Goal: Obtain resource: Obtain resource

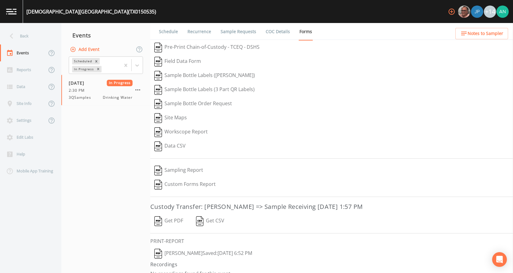
scroll to position [9, 0]
click at [28, 38] on div "Back" at bounding box center [27, 36] width 55 height 17
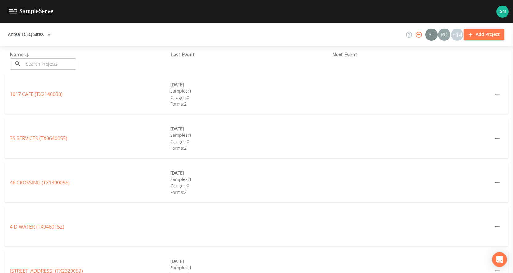
drag, startPoint x: 28, startPoint y: 38, endPoint x: 35, endPoint y: 67, distance: 30.1
click at [35, 67] on div "Antea TCEQ SiteX +14 Add Project Name ​ ​ Last Event Next Event 1017 CAFE (TX21…" at bounding box center [256, 148] width 513 height 250
click at [35, 66] on input "text" at bounding box center [50, 63] width 52 height 11
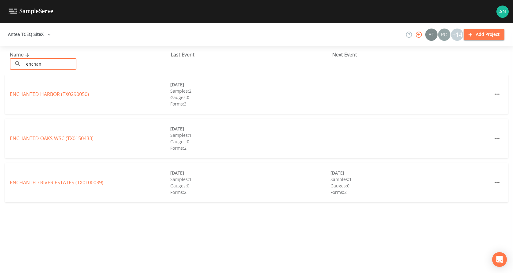
type input "enchan"
click at [60, 142] on div "ENCHANTED OAKS WSC (TX0150433) [DATE] Samples: 1 Gauges: 0 Forms: 2" at bounding box center [256, 138] width 503 height 39
click at [57, 139] on link "ENCHANTED OAKS WSC (TX0150433)" at bounding box center [52, 138] width 84 height 7
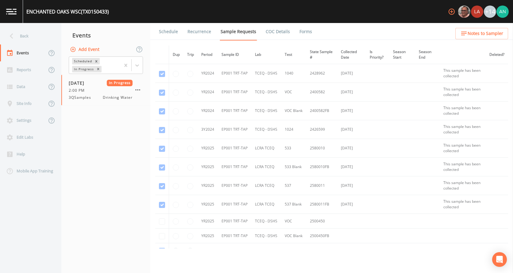
click at [299, 32] on link "Forms" at bounding box center [306, 31] width 14 height 17
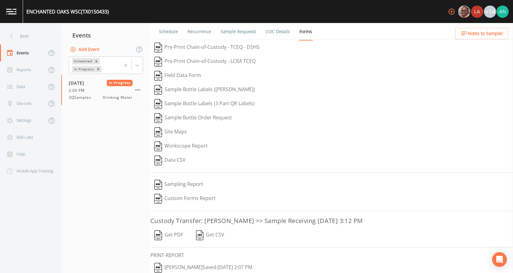
click at [182, 236] on button "Get PDF" at bounding box center [168, 235] width 37 height 14
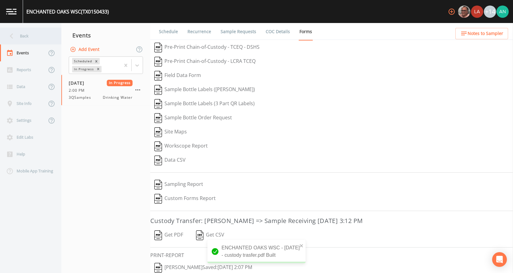
click at [27, 37] on div "Back" at bounding box center [27, 36] width 55 height 17
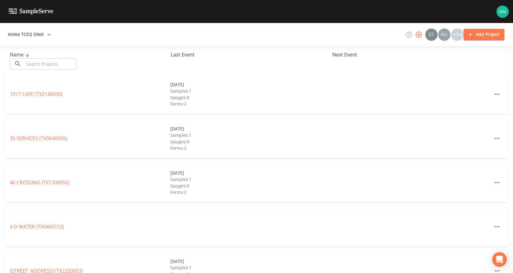
click at [35, 64] on input "text" at bounding box center [50, 63] width 52 height 11
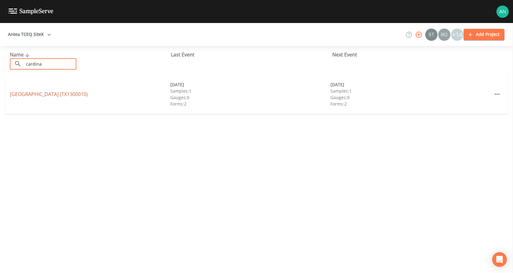
type input "cardina"
click at [33, 95] on link "[GEOGRAPHIC_DATA] (TX1300010)" at bounding box center [49, 94] width 78 height 7
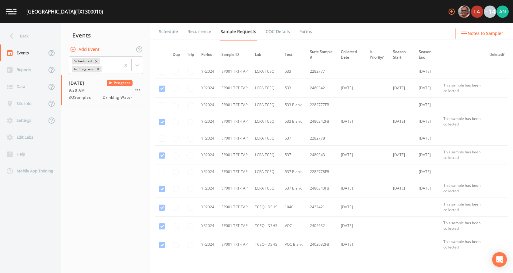
click at [293, 35] on li "Forms" at bounding box center [302, 31] width 22 height 17
click at [307, 36] on link "Forms" at bounding box center [306, 31] width 14 height 17
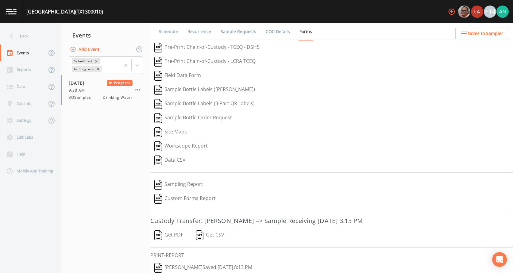
click at [177, 234] on button "Get PDF" at bounding box center [168, 235] width 37 height 14
click at [15, 37] on icon at bounding box center [11, 36] width 11 height 11
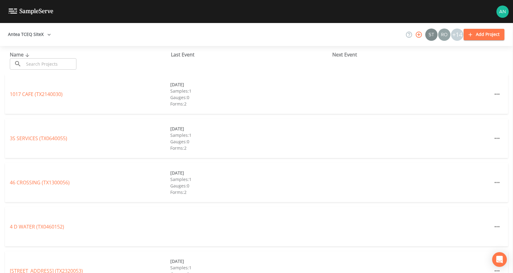
click at [51, 64] on input "text" at bounding box center [50, 63] width 52 height 11
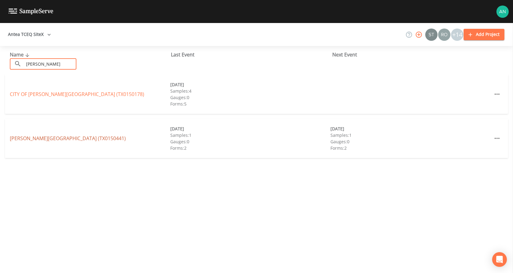
type input "[PERSON_NAME]"
click at [45, 140] on link "[PERSON_NAME][GEOGRAPHIC_DATA] (TX0150441)" at bounding box center [68, 138] width 116 height 7
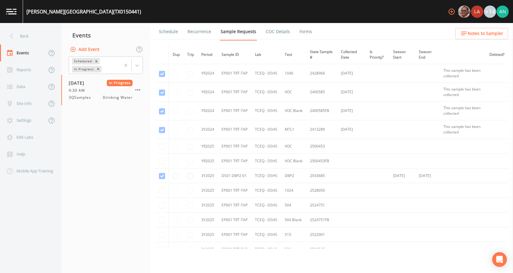
click at [301, 29] on link "Forms" at bounding box center [306, 31] width 14 height 17
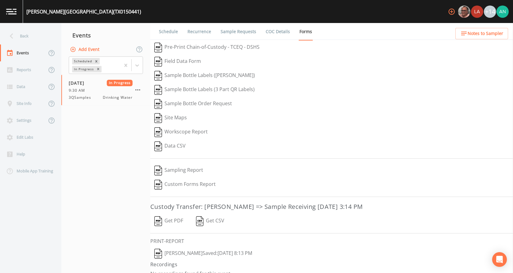
click at [171, 222] on button "Get PDF" at bounding box center [168, 221] width 37 height 14
click at [26, 36] on div "Back" at bounding box center [27, 36] width 55 height 17
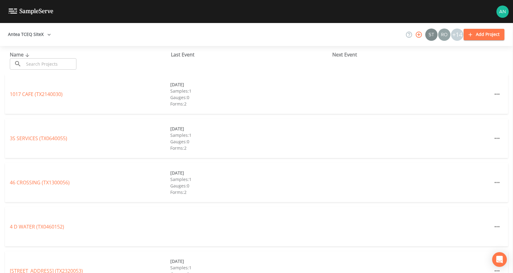
click at [36, 63] on input "text" at bounding box center [50, 63] width 52 height 11
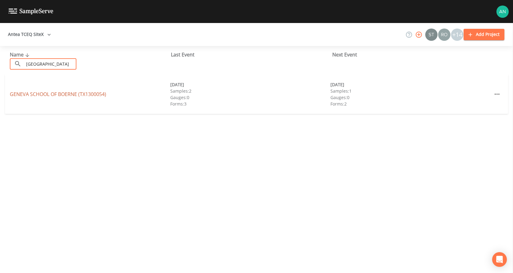
type input "[GEOGRAPHIC_DATA]"
click at [36, 92] on link "[GEOGRAPHIC_DATA] (TX1300054)" at bounding box center [58, 94] width 96 height 7
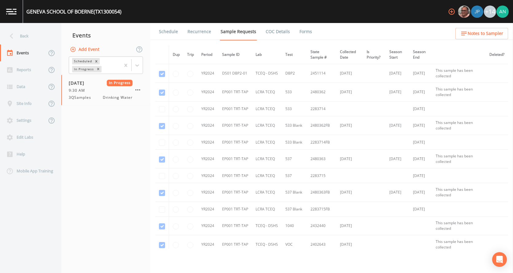
click at [302, 25] on link "Forms" at bounding box center [306, 31] width 14 height 17
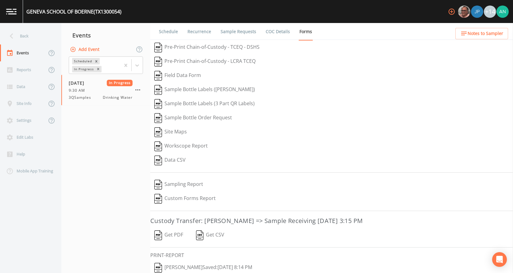
scroll to position [23, 0]
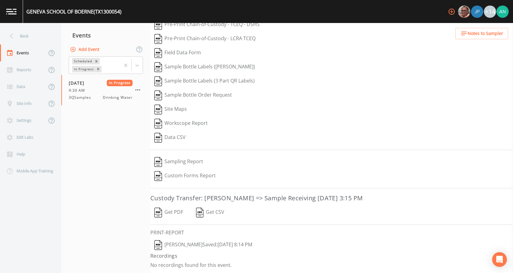
click at [166, 208] on button "Get PDF" at bounding box center [168, 213] width 37 height 14
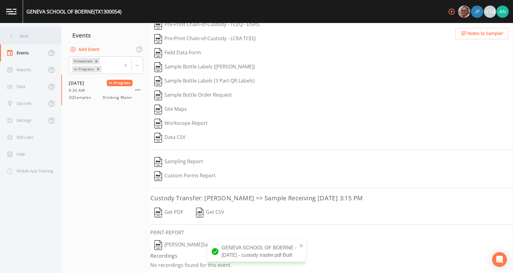
click at [15, 37] on icon at bounding box center [11, 36] width 11 height 11
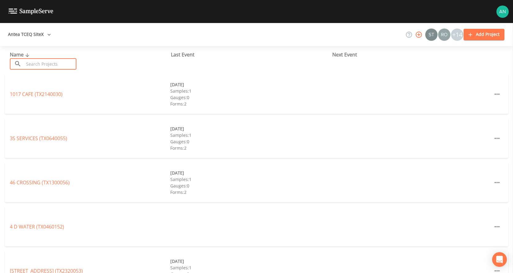
click at [31, 64] on input "text" at bounding box center [50, 63] width 52 height 11
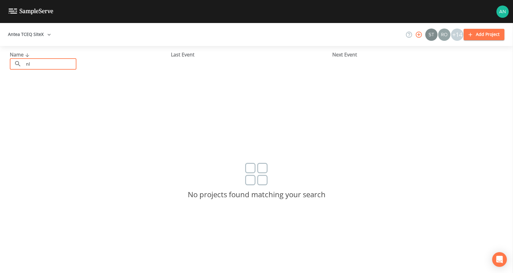
type input "n"
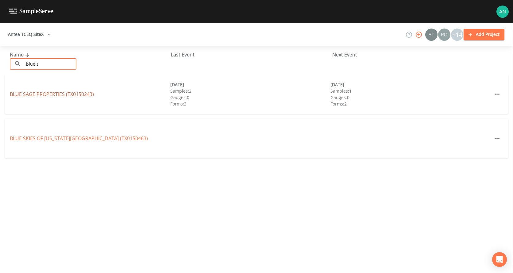
type input "blue s"
click at [46, 91] on link "BLUE SAGE PROPERTIES (TX0150243)" at bounding box center [52, 94] width 84 height 7
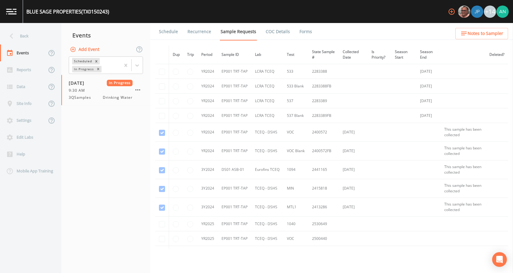
click at [300, 33] on link "Forms" at bounding box center [306, 31] width 14 height 17
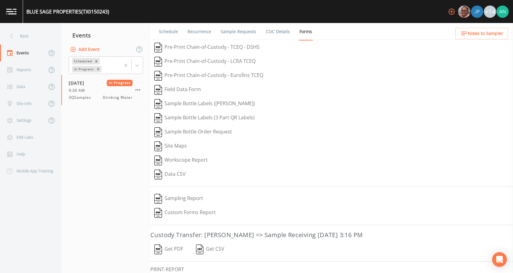
click at [171, 249] on button "Get PDF" at bounding box center [168, 249] width 37 height 14
click at [86, 178] on nav "Events Add Event Scheduled In Progress [DATE] In Progress 9:30 AM 3QSamples Dri…" at bounding box center [105, 148] width 89 height 250
click at [175, 251] on button "Get PDF" at bounding box center [168, 249] width 37 height 14
click at [9, 29] on div "Back" at bounding box center [27, 36] width 55 height 17
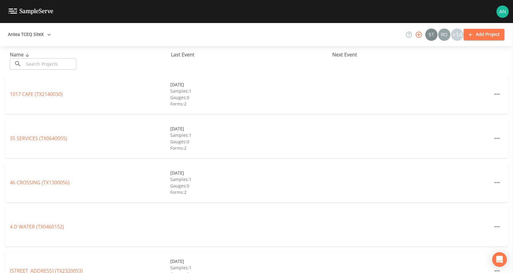
click at [34, 62] on input "text" at bounding box center [50, 63] width 52 height 11
type input "g"
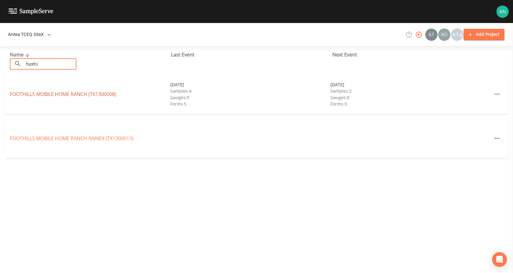
type input "foothi"
click at [54, 95] on link "FOOTHILLS MOBILE HOME RANCH (TX1300008)" at bounding box center [63, 94] width 106 height 7
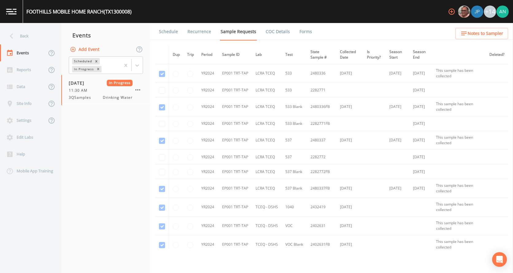
click at [304, 35] on link "Forms" at bounding box center [306, 31] width 14 height 17
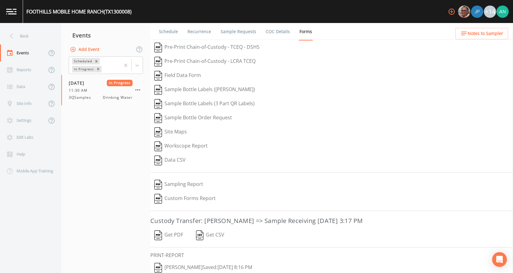
click at [171, 238] on button "Get PDF" at bounding box center [168, 235] width 37 height 14
click at [6, 34] on div "Back" at bounding box center [27, 36] width 55 height 17
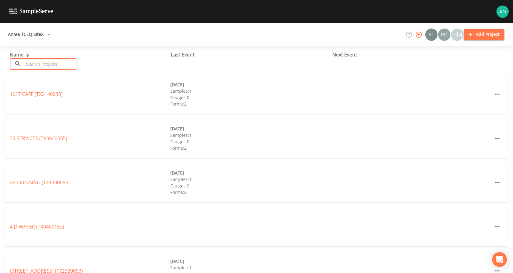
click at [37, 64] on input "text" at bounding box center [50, 63] width 52 height 11
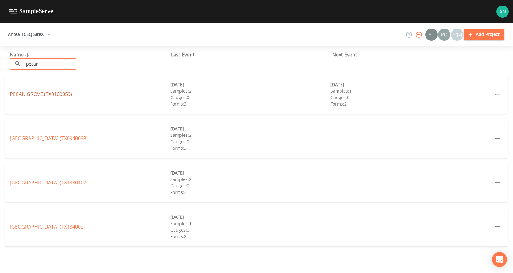
type input "pecan"
click at [47, 92] on link "PECAN GROVE (TX0100059)" at bounding box center [41, 94] width 62 height 7
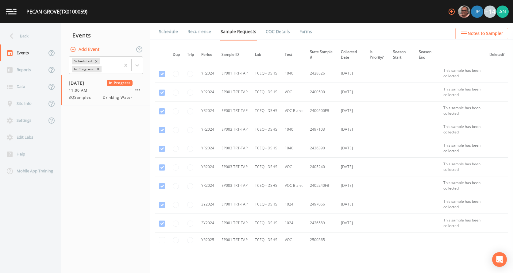
click at [306, 35] on link "Forms" at bounding box center [306, 31] width 14 height 17
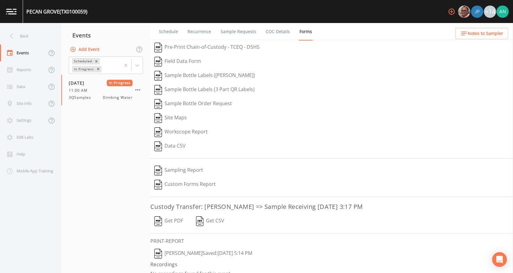
click at [166, 217] on button "Get PDF" at bounding box center [168, 221] width 37 height 14
click at [15, 42] on div "Back" at bounding box center [27, 36] width 55 height 17
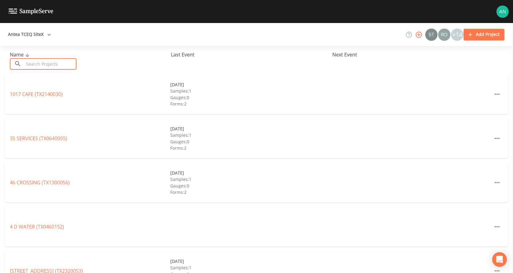
click at [41, 68] on input "text" at bounding box center [50, 63] width 52 height 11
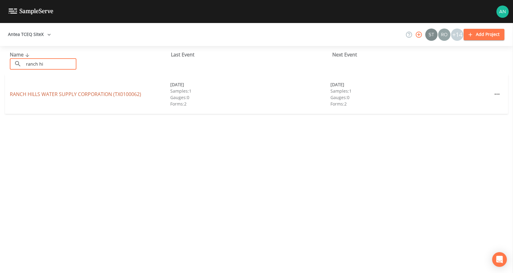
type input "ranch hi"
click at [41, 97] on link "RANCH HILLS WATER SUPPLY CORPORATION ([GEOGRAPHIC_DATA])" at bounding box center [75, 94] width 131 height 7
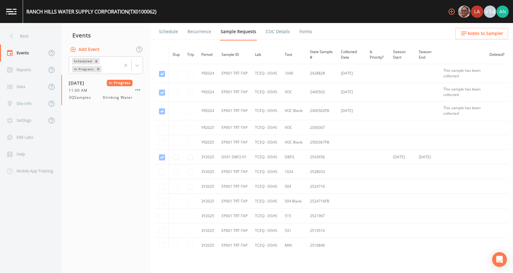
click at [300, 35] on link "Forms" at bounding box center [306, 31] width 14 height 17
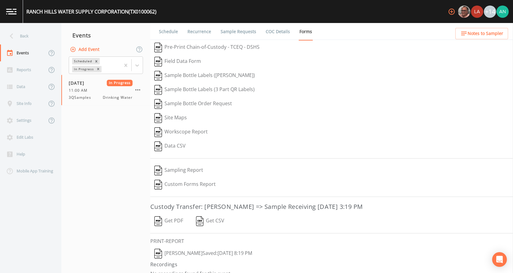
click at [166, 221] on button "Get PDF" at bounding box center [168, 221] width 37 height 14
click at [31, 41] on div "Back" at bounding box center [27, 36] width 55 height 17
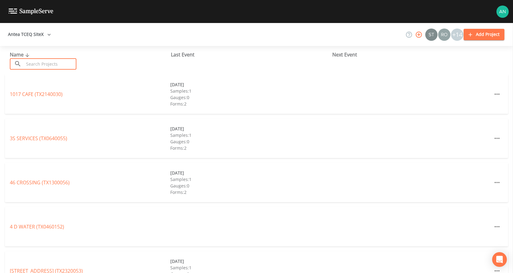
click at [33, 65] on input "text" at bounding box center [50, 63] width 52 height 11
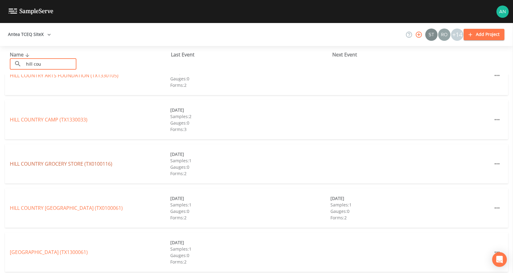
scroll to position [19, 0]
type input "hill cou"
click at [50, 205] on link "[GEOGRAPHIC_DATA] (TX0100061)" at bounding box center [66, 207] width 113 height 7
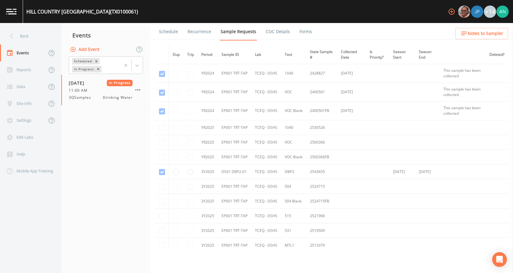
click at [301, 29] on link "Forms" at bounding box center [306, 31] width 14 height 17
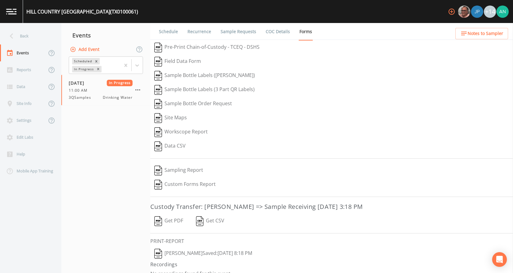
click at [164, 221] on button "Get PDF" at bounding box center [168, 221] width 37 height 14
